Goal: Use online tool/utility: Utilize a website feature to perform a specific function

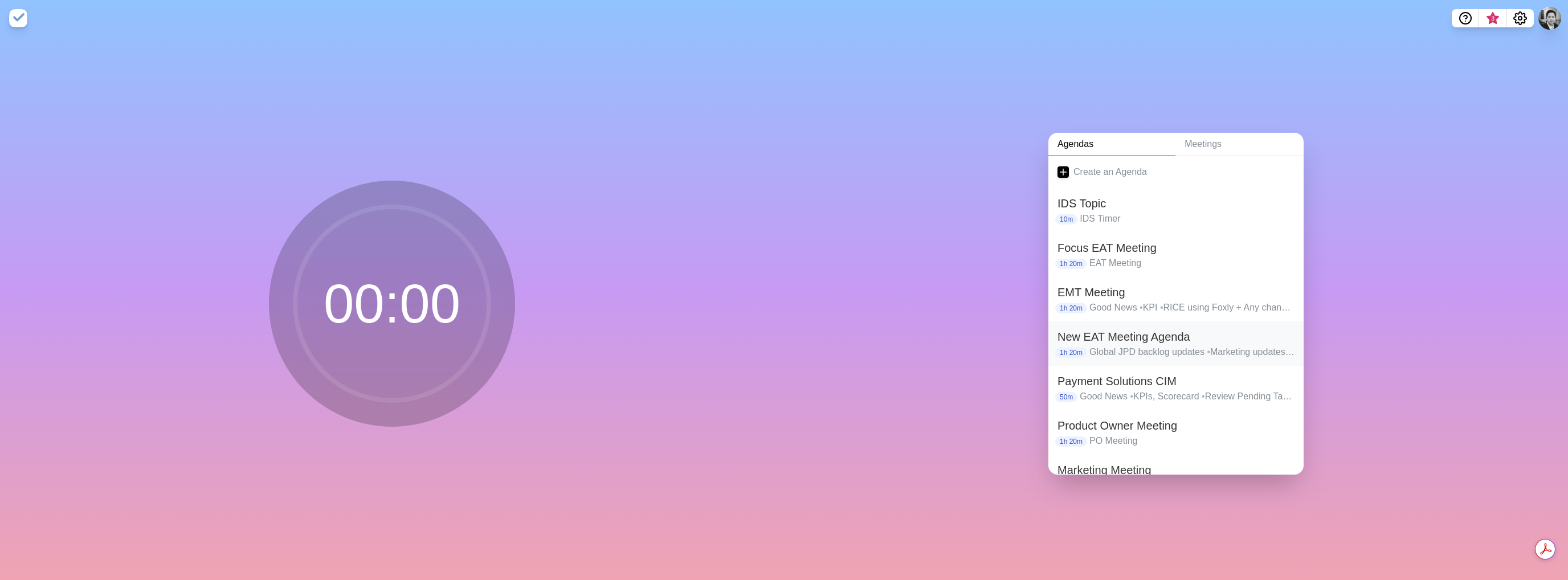
click at [1136, 328] on h2 "New EAT Meeting Agenda" at bounding box center [1175, 337] width 237 height 17
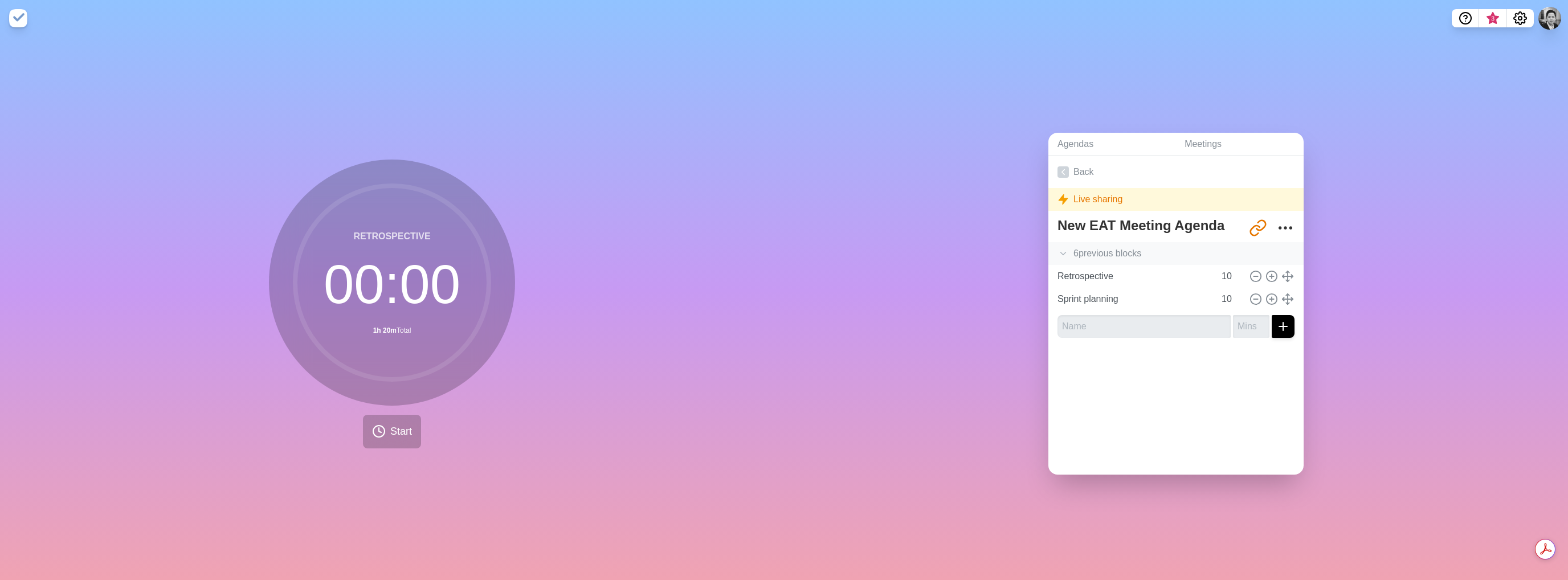
click at [1060, 248] on icon at bounding box center [1063, 253] width 12 height 12
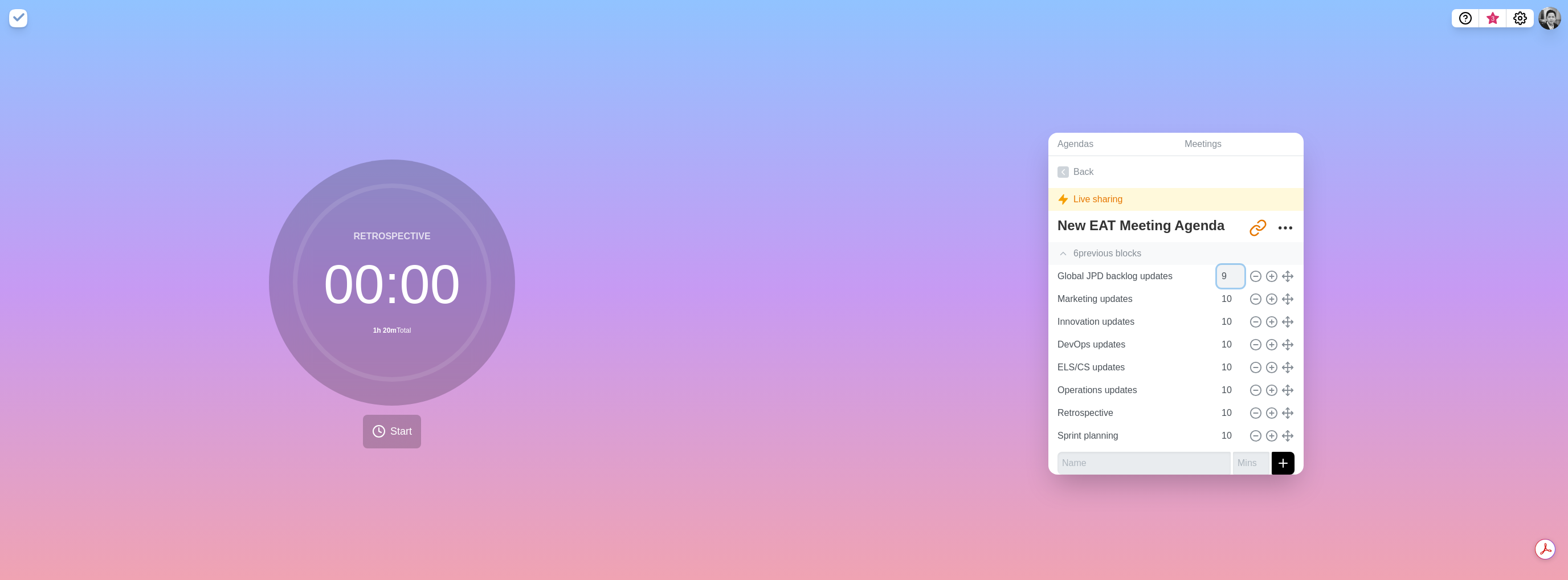
type input "9"
click at [1226, 274] on input "9" at bounding box center [1230, 276] width 27 height 23
click at [1217, 274] on input "9" at bounding box center [1230, 276] width 27 height 23
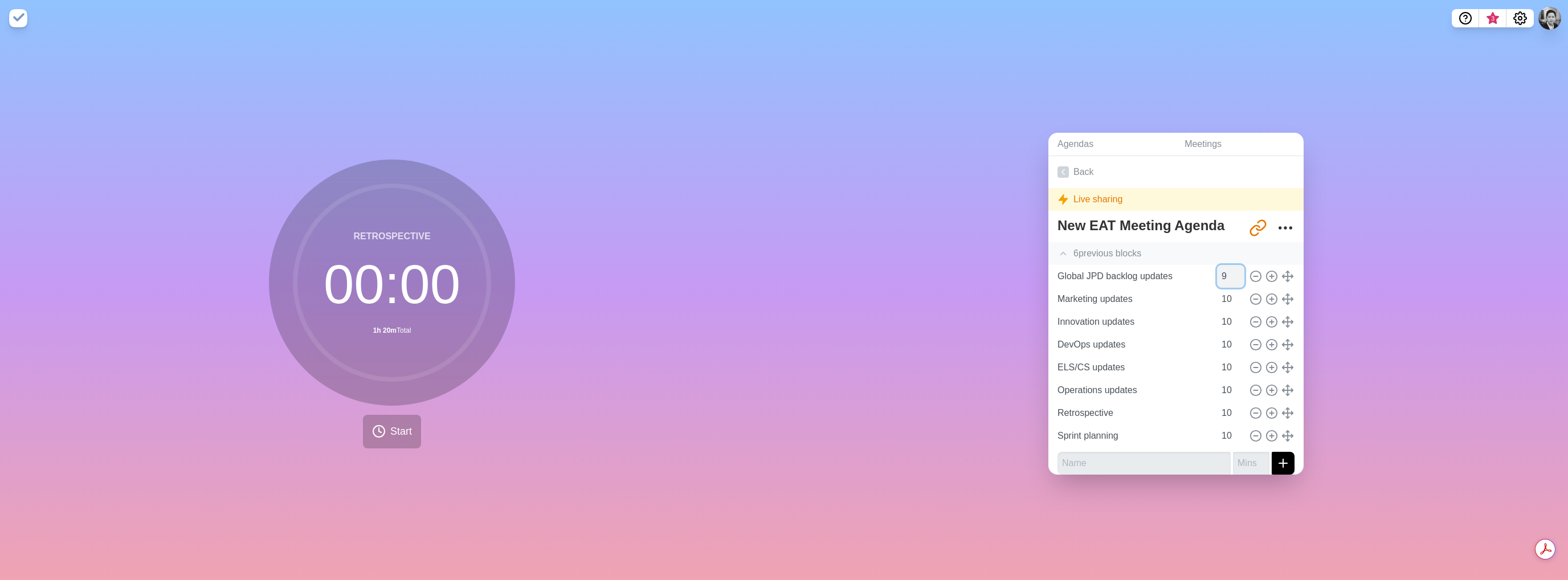
click at [1217, 274] on input "9" at bounding box center [1230, 276] width 27 height 23
click at [1127, 276] on input "Global JPD backlog updates" at bounding box center [1134, 276] width 162 height 23
type input "EAT IDS"
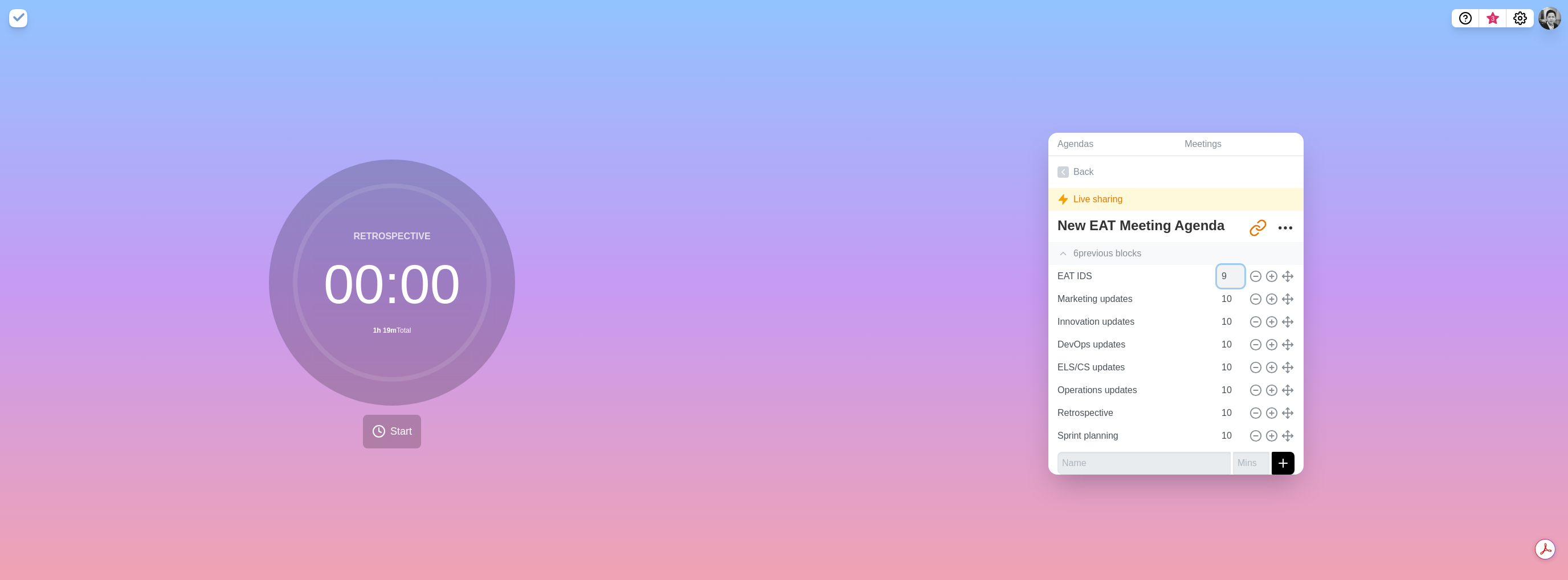
click at [1217, 267] on input "9" at bounding box center [1230, 276] width 27 height 23
type input "10"
type input "Innovation updates"
type input "DevOps updates"
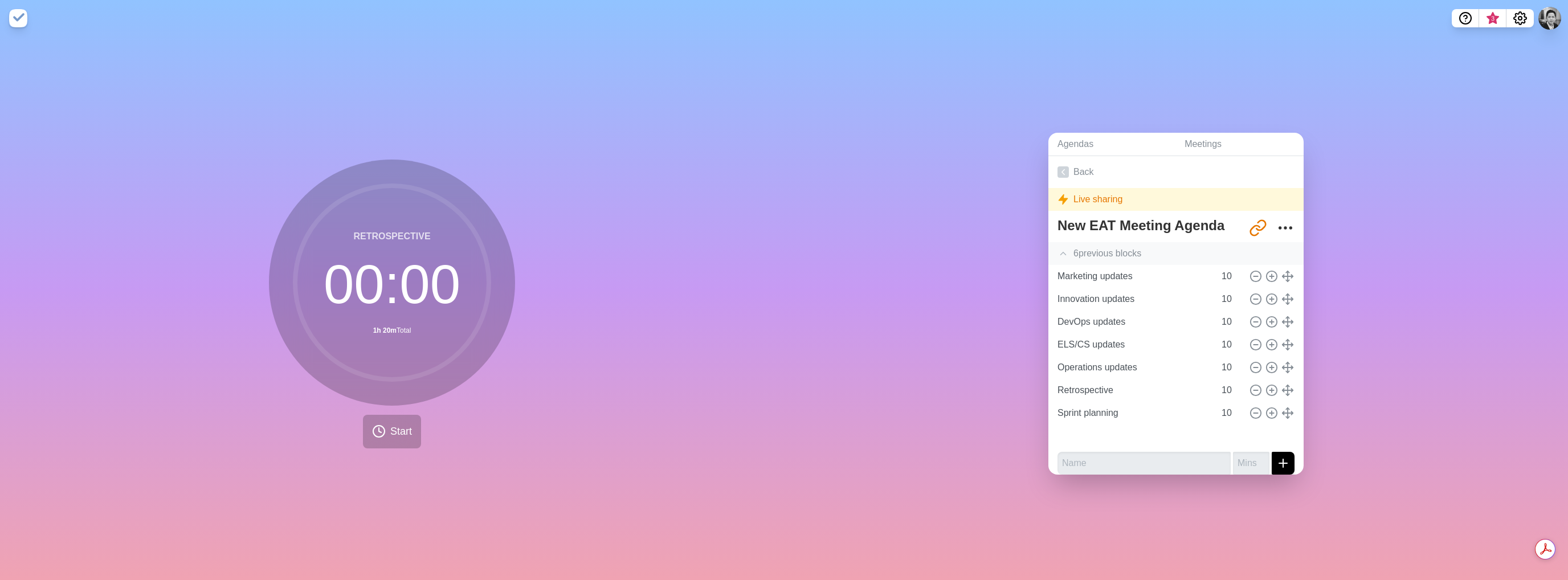
type input "ELS/CS updates"
type input "Operations updates"
type input "Retrospective"
type input "Sprint planning"
type input "EAT IDS"
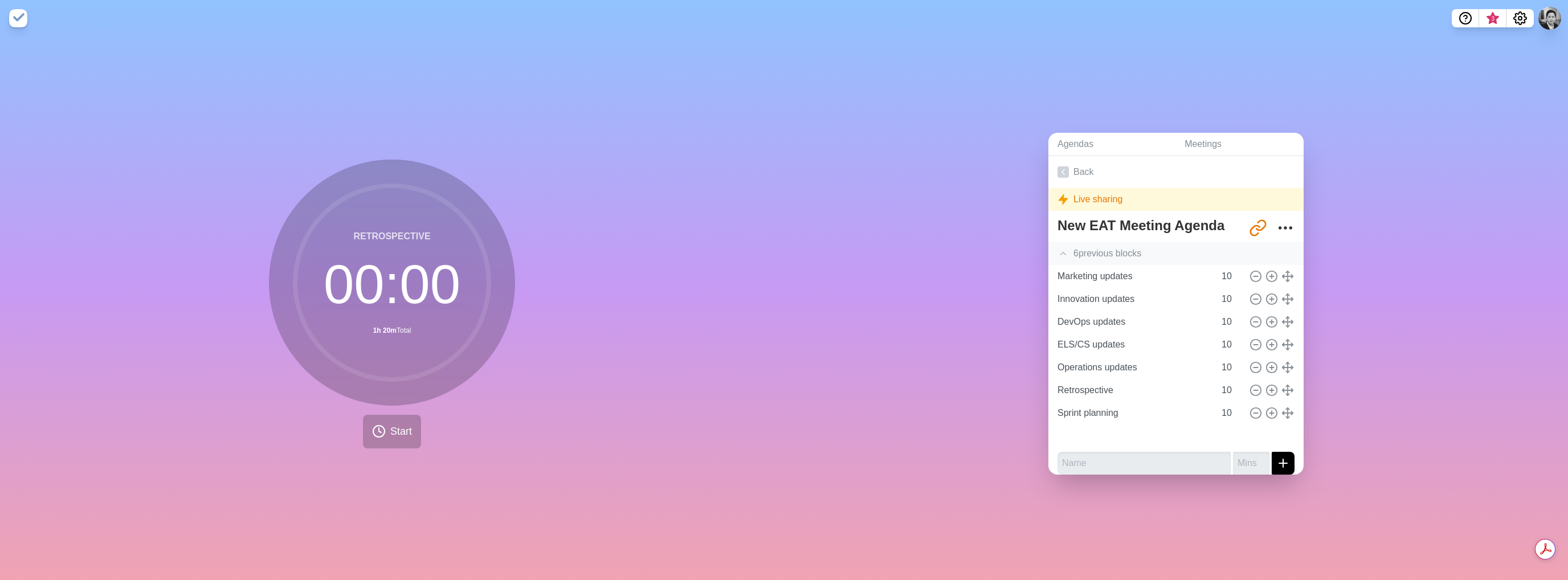
type input "Marketing updates"
click at [1062, 248] on icon at bounding box center [1063, 253] width 12 height 12
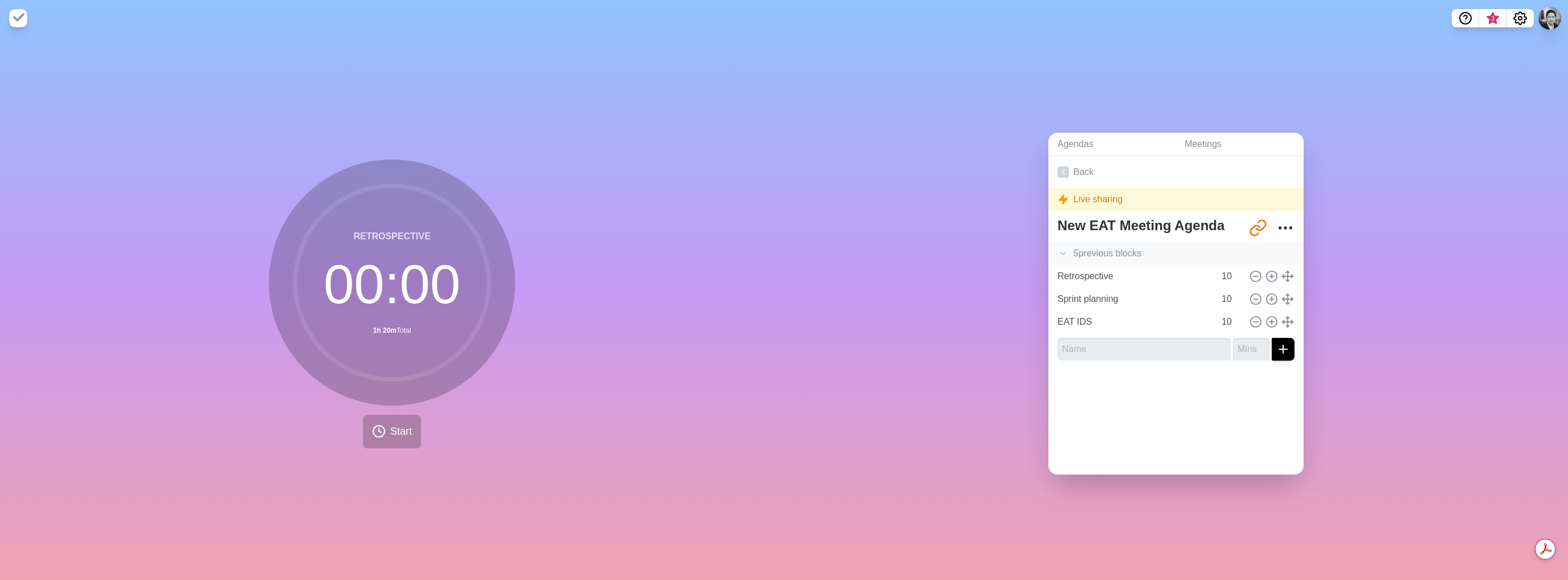
click at [1062, 248] on icon at bounding box center [1063, 253] width 12 height 12
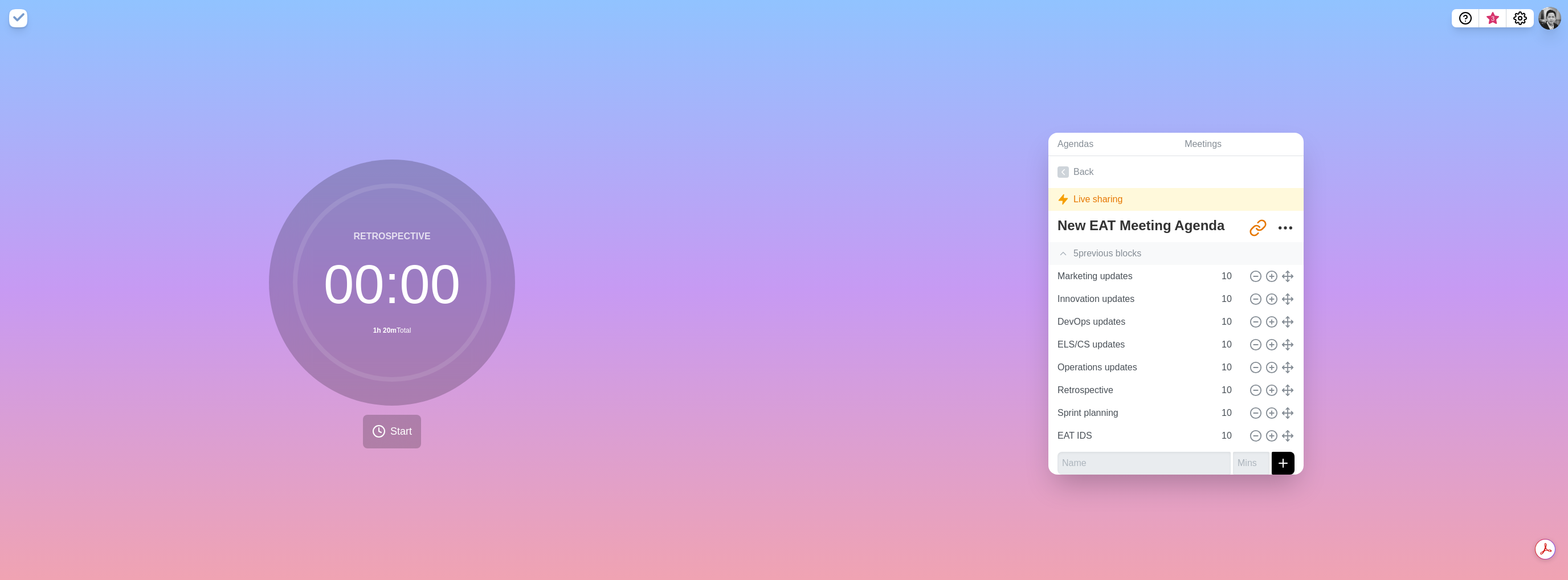
click at [1359, 304] on div "Agendas Meetings Back Live sharing New EAT Meeting Agenda [URL][DOMAIN_NAME] 5 …" at bounding box center [1176, 308] width 784 height 543
click at [1065, 248] on div "5 previous block s" at bounding box center [1175, 253] width 255 height 23
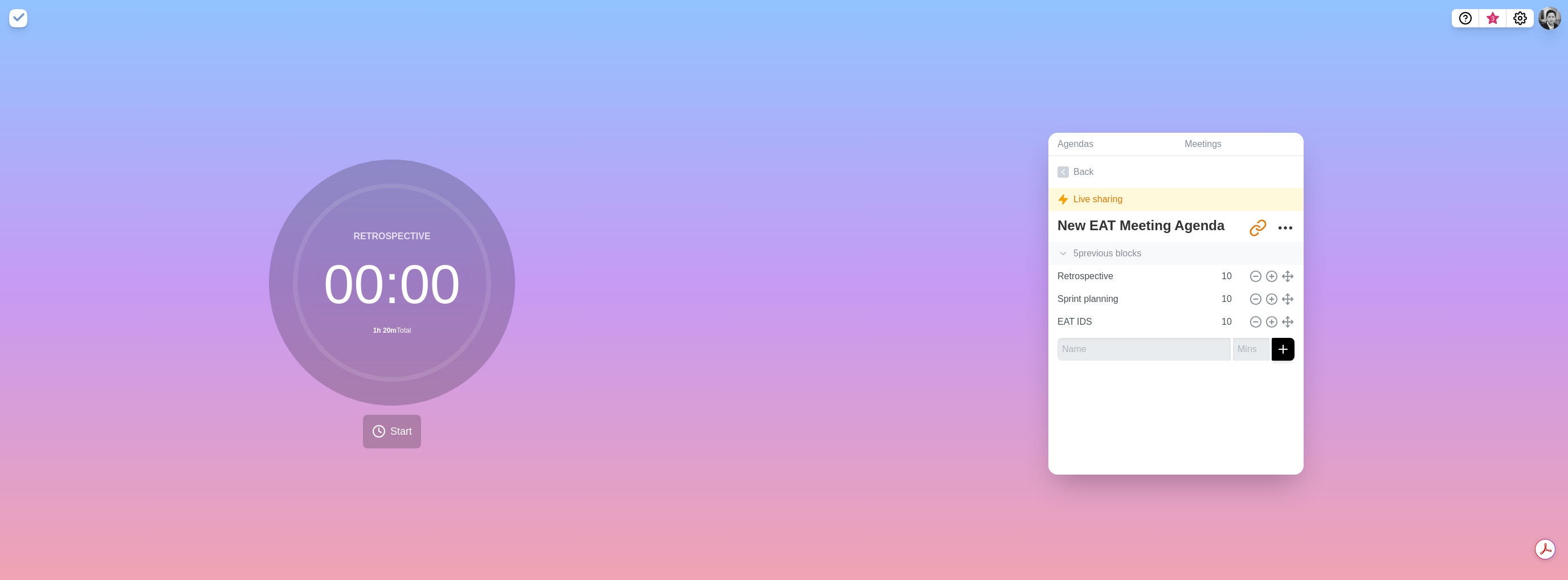
click at [1062, 248] on icon at bounding box center [1063, 253] width 12 height 12
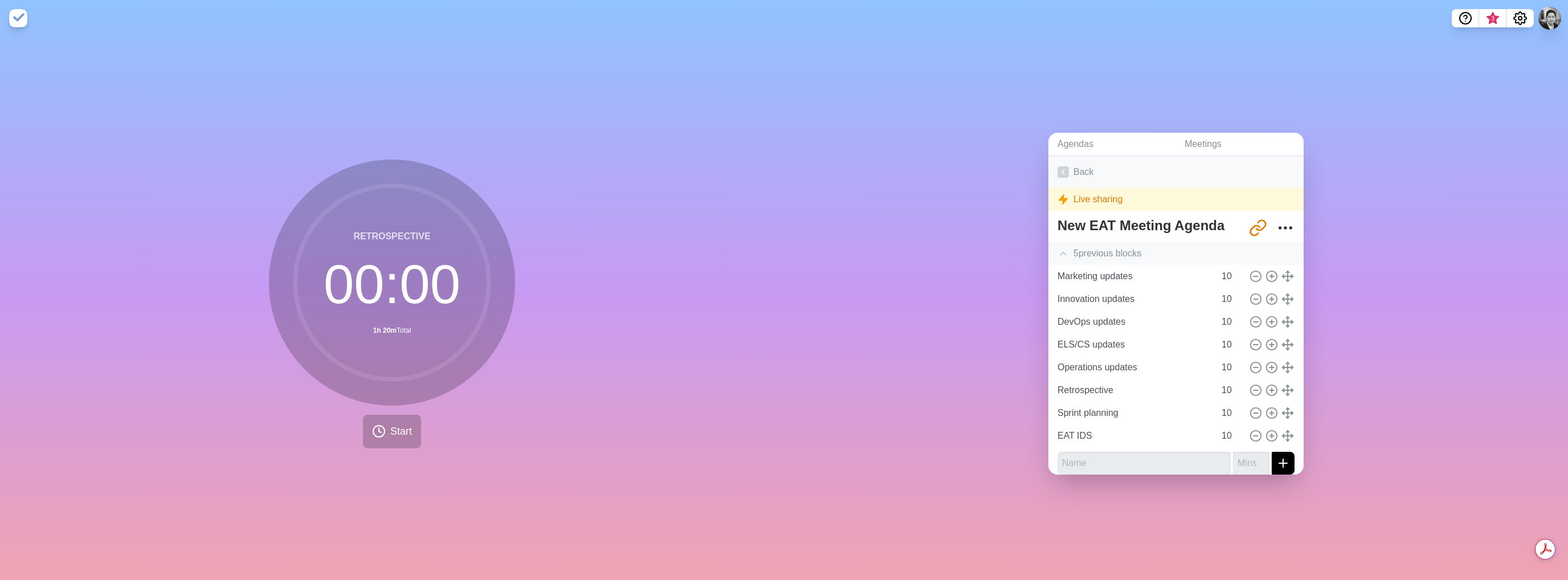
click at [1057, 166] on icon at bounding box center [1063, 172] width 12 height 12
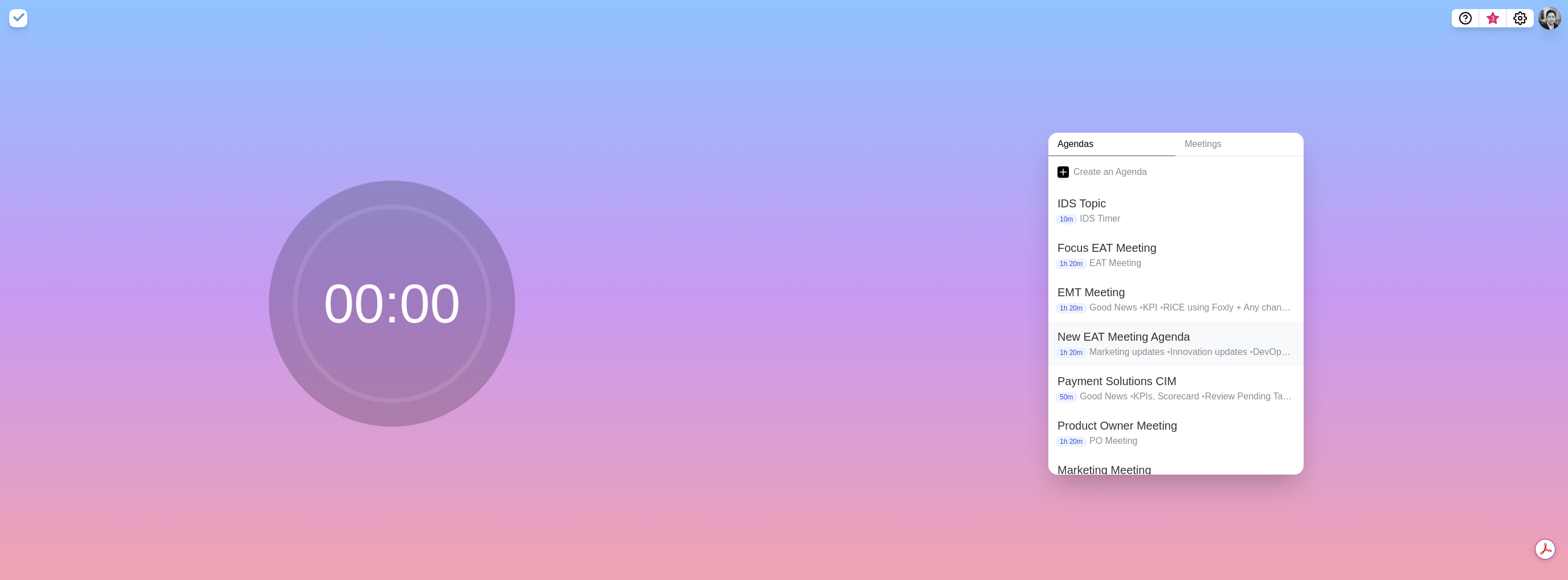
click at [1081, 345] on div "1h 20m Marketing updates • Innovation updates • DevOps updates • ELS/CS updates…" at bounding box center [1175, 352] width 237 height 13
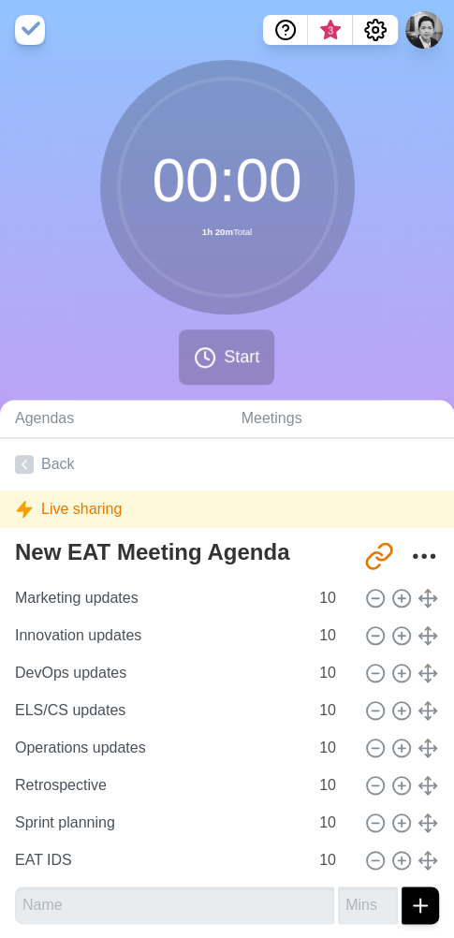
click at [325, 154] on circle at bounding box center [227, 187] width 217 height 217
click at [83, 372] on div "00 : 00 1h 20m Total Start" at bounding box center [227, 230] width 454 height 340
click at [56, 346] on div "00 : 00 1h 20m Total Start" at bounding box center [227, 230] width 454 height 340
click at [243, 357] on span "Start" at bounding box center [242, 356] width 36 height 25
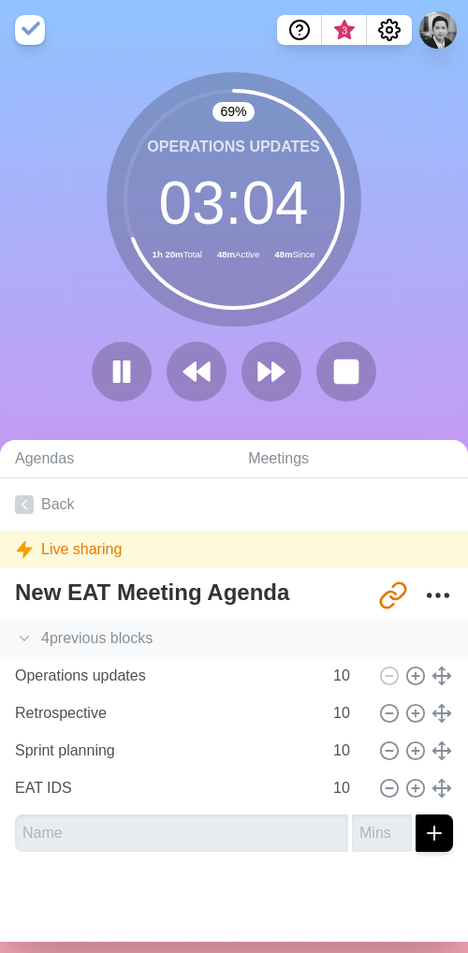
click at [21, 638] on icon at bounding box center [24, 638] width 19 height 19
